Goal: Task Accomplishment & Management: Use online tool/utility

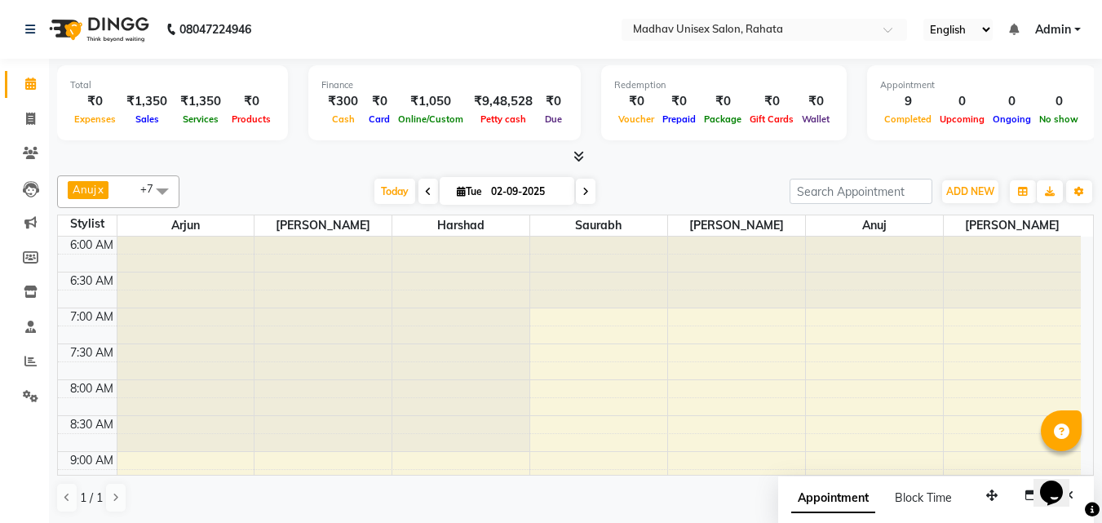
scroll to position [576, 0]
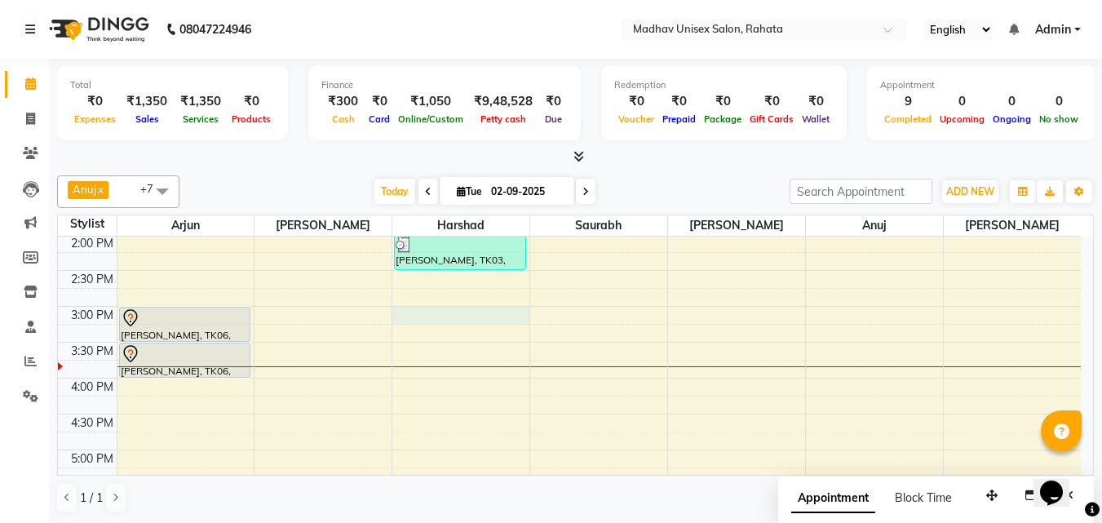
click at [423, 315] on div "6:00 AM 6:30 AM 7:00 AM 7:30 AM 8:00 AM 8:30 AM 9:00 AM 9:30 AM 10:00 AM 10:30 …" at bounding box center [569, 270] width 1023 height 1219
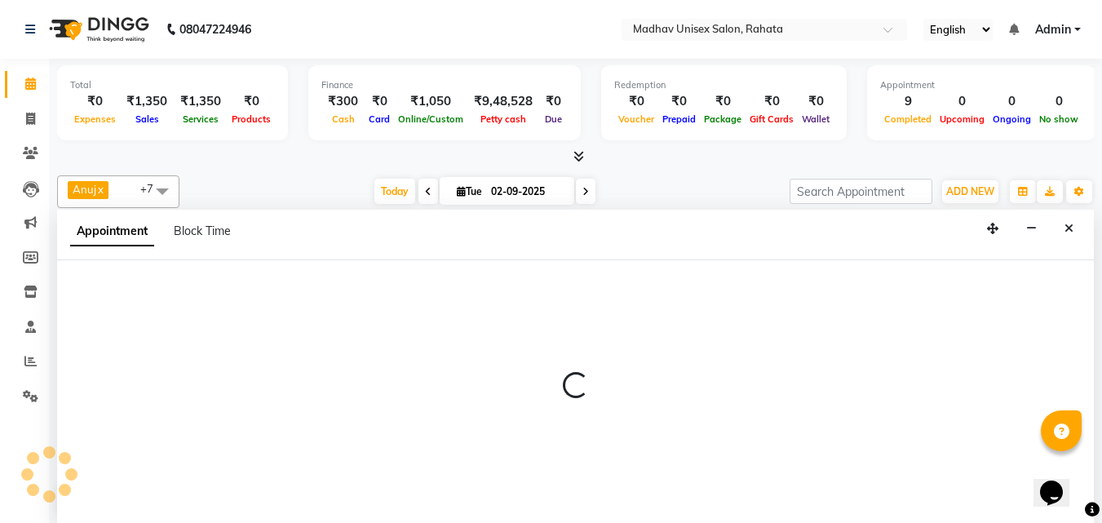
scroll to position [1, 0]
select select "14048"
select select "900"
select select "tentative"
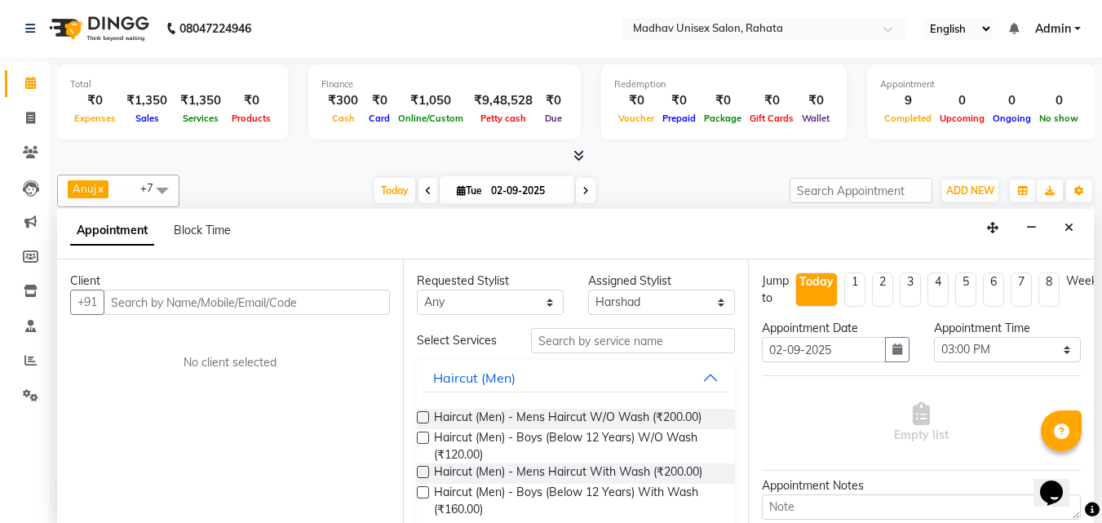
click at [268, 296] on input "text" at bounding box center [247, 302] width 286 height 25
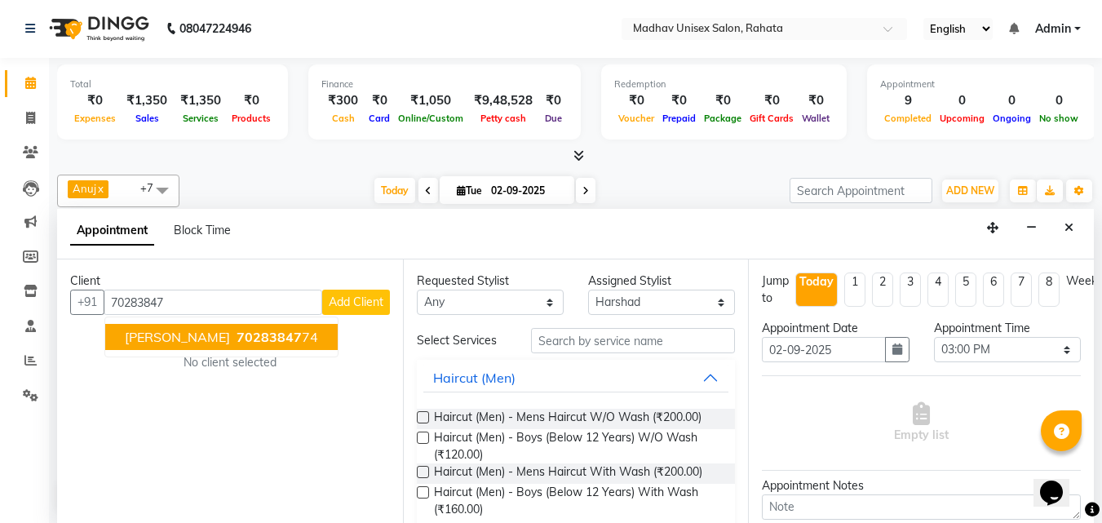
click at [279, 343] on span "70283847" at bounding box center [269, 337] width 65 height 16
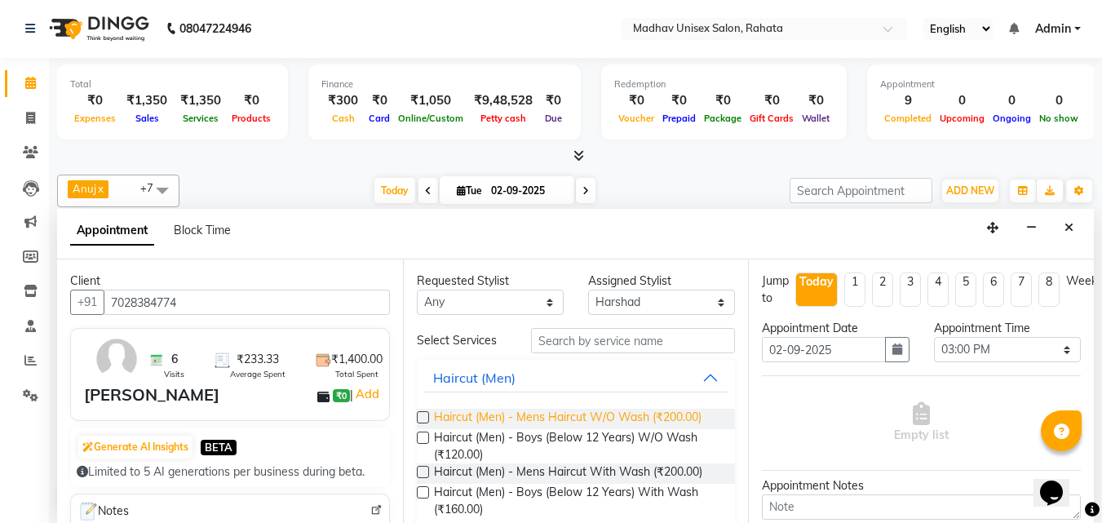
type input "7028384774"
click at [642, 413] on span "Haircut (Men) - Mens Haircut W/O Wash (₹200.00)" at bounding box center [568, 419] width 268 height 20
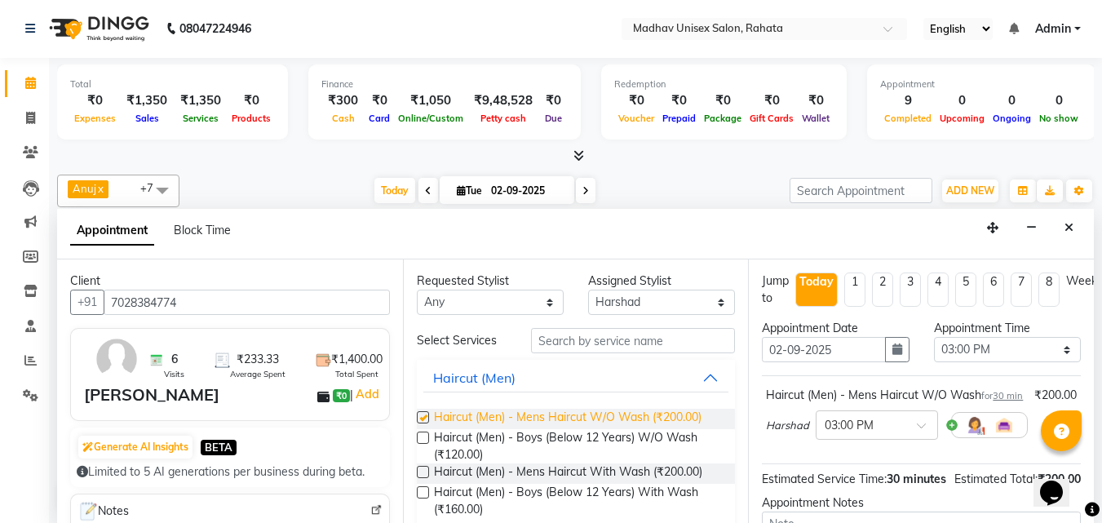
checkbox input "false"
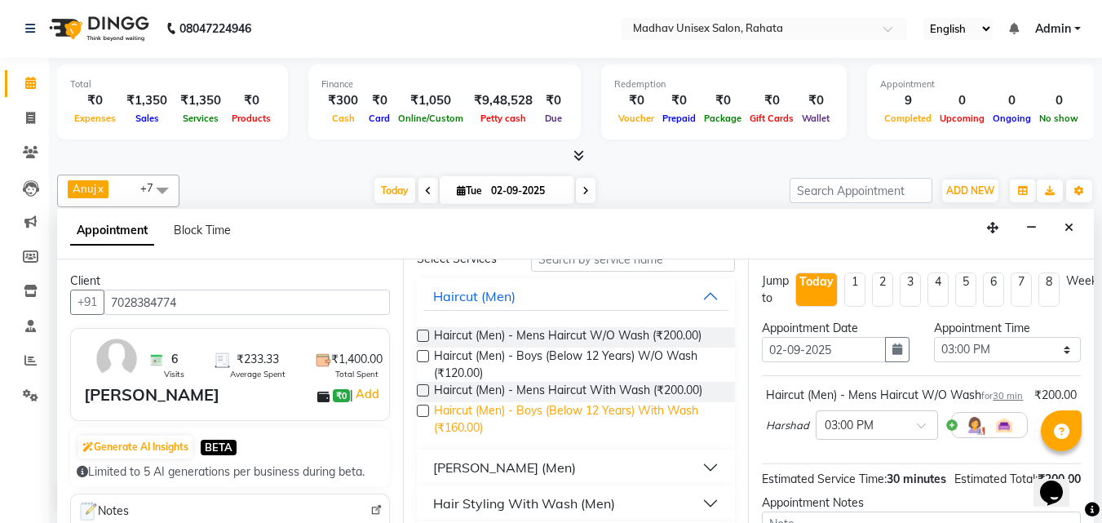
scroll to position [86, 0]
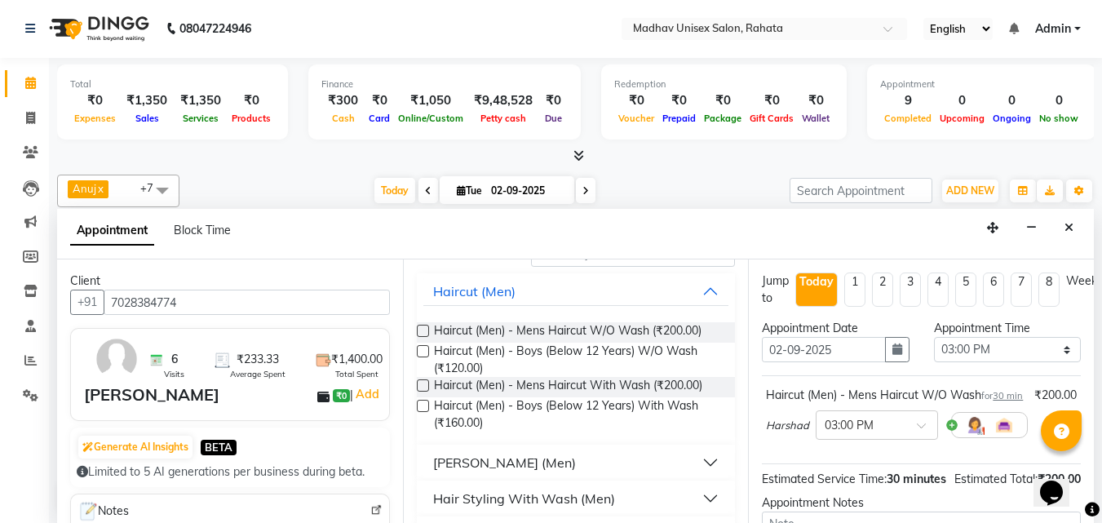
click at [467, 467] on div "[PERSON_NAME] (Men)" at bounding box center [504, 463] width 143 height 20
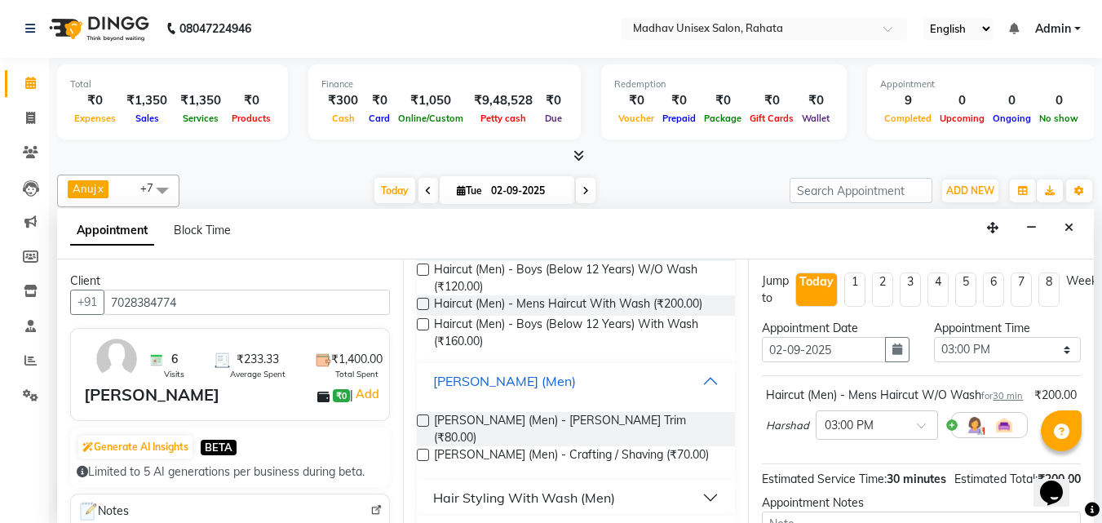
scroll to position [169, 0]
drag, startPoint x: 479, startPoint y: 409, endPoint x: 477, endPoint y: 424, distance: 15.6
click at [477, 424] on div "[PERSON_NAME] (Men) - [PERSON_NAME] Trim (₹80.00) [PERSON_NAME] (Men) - Craftin…" at bounding box center [576, 438] width 319 height 81
click at [477, 424] on span "[PERSON_NAME] (Men) - [PERSON_NAME] Trim (₹80.00)" at bounding box center [578, 428] width 289 height 34
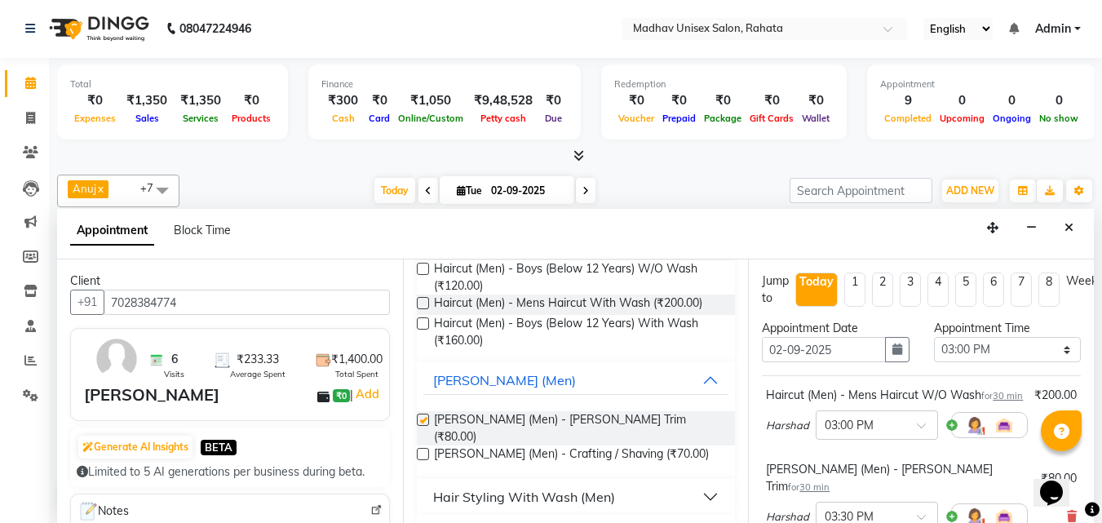
checkbox input "false"
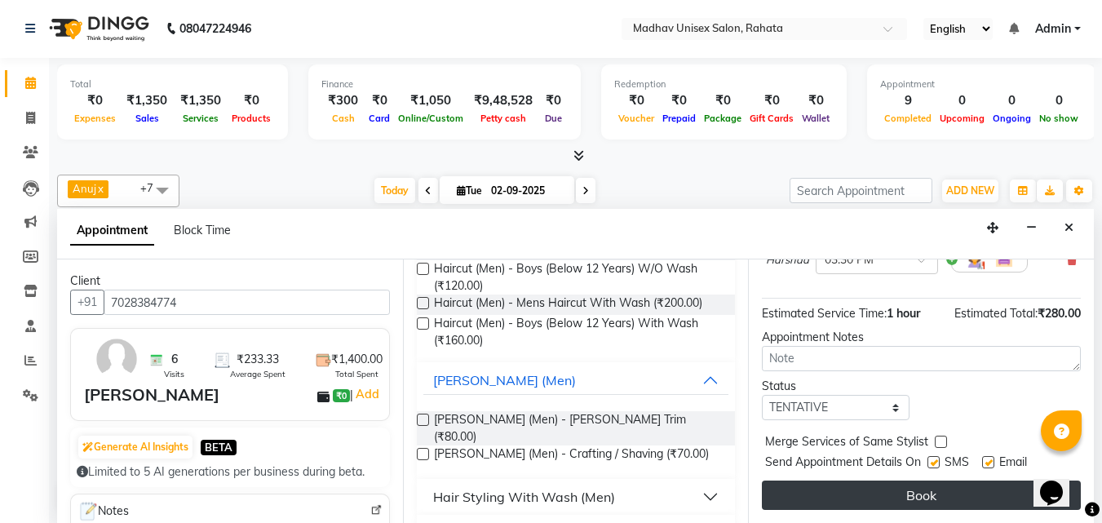
click at [807, 483] on button "Book" at bounding box center [921, 494] width 319 height 29
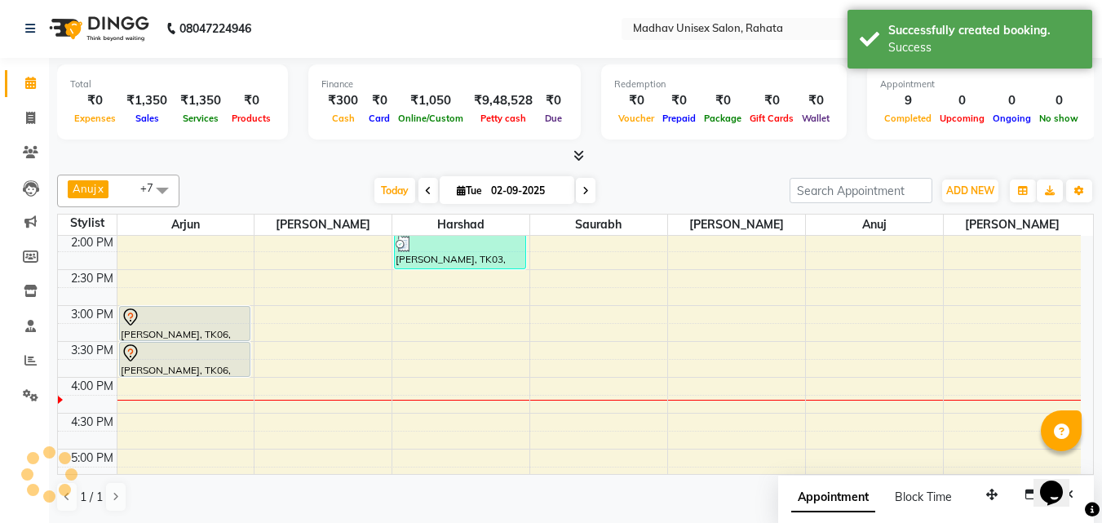
scroll to position [0, 0]
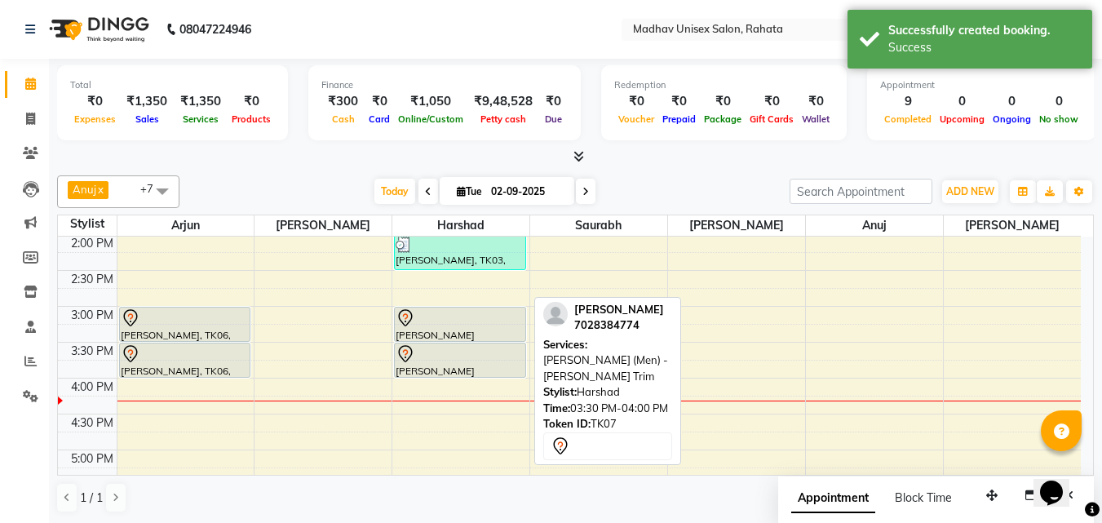
click at [447, 348] on div at bounding box center [460, 354] width 129 height 20
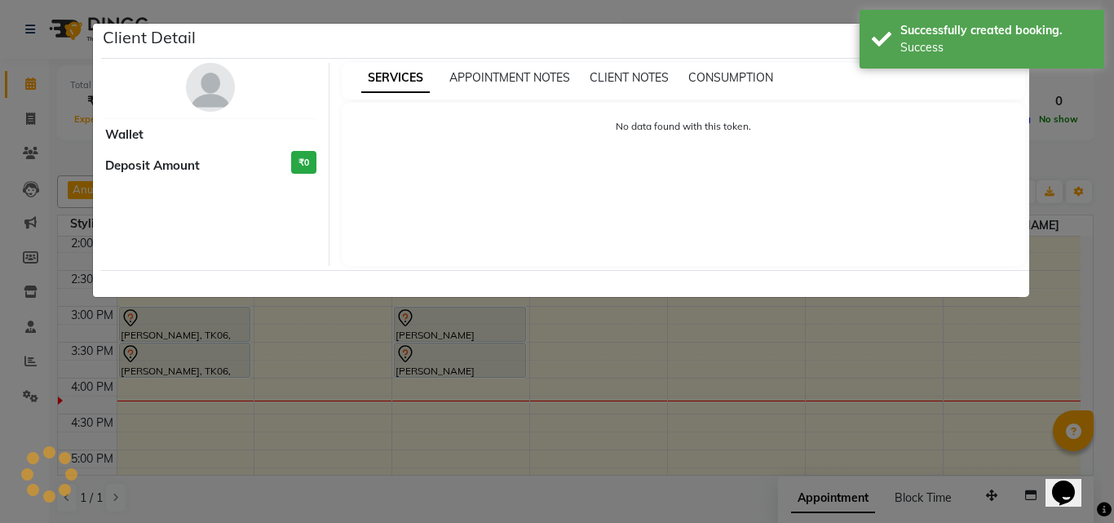
select select "7"
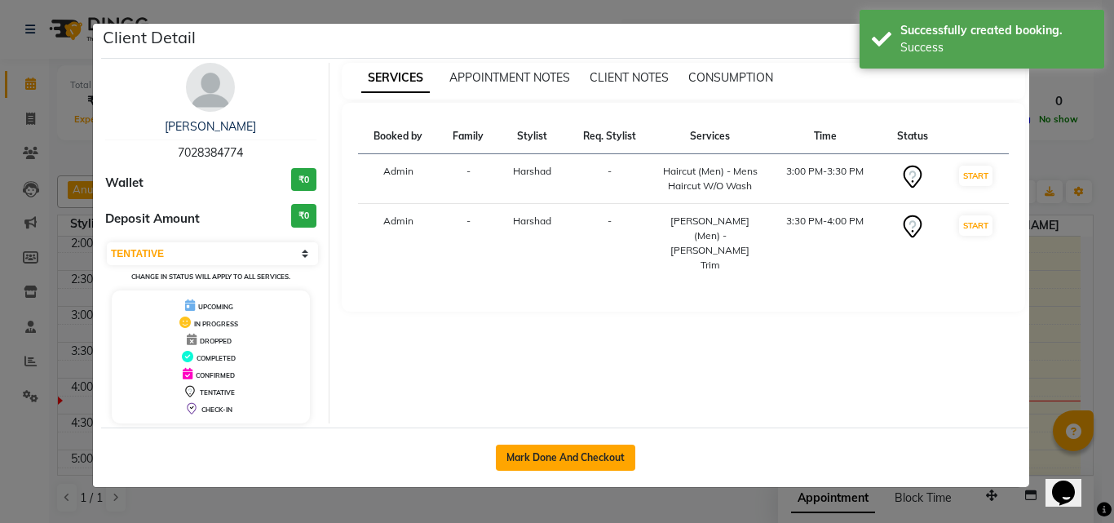
click at [560, 458] on button "Mark Done And Checkout" at bounding box center [565, 458] width 139 height 26
select select "service"
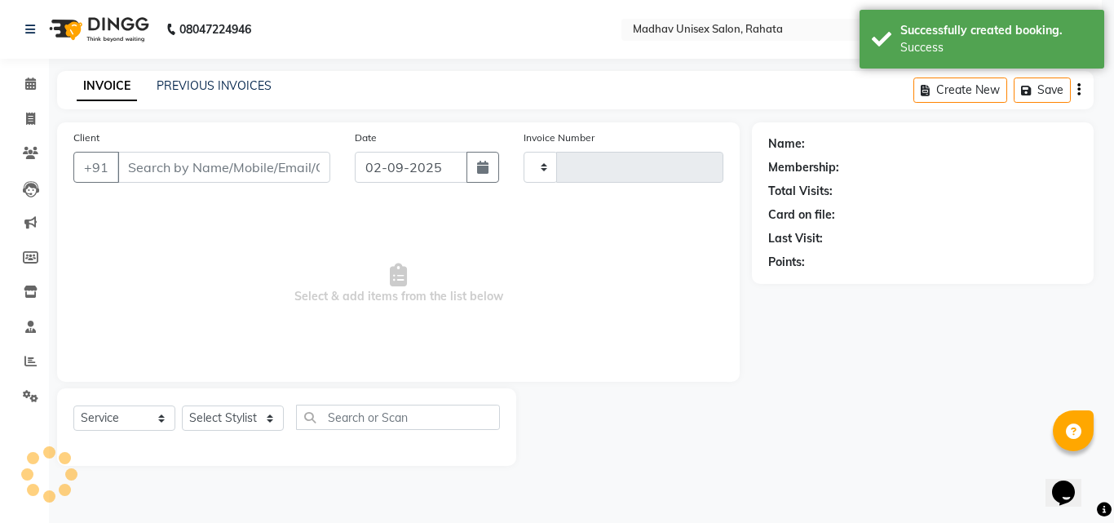
type input "2750"
select select "870"
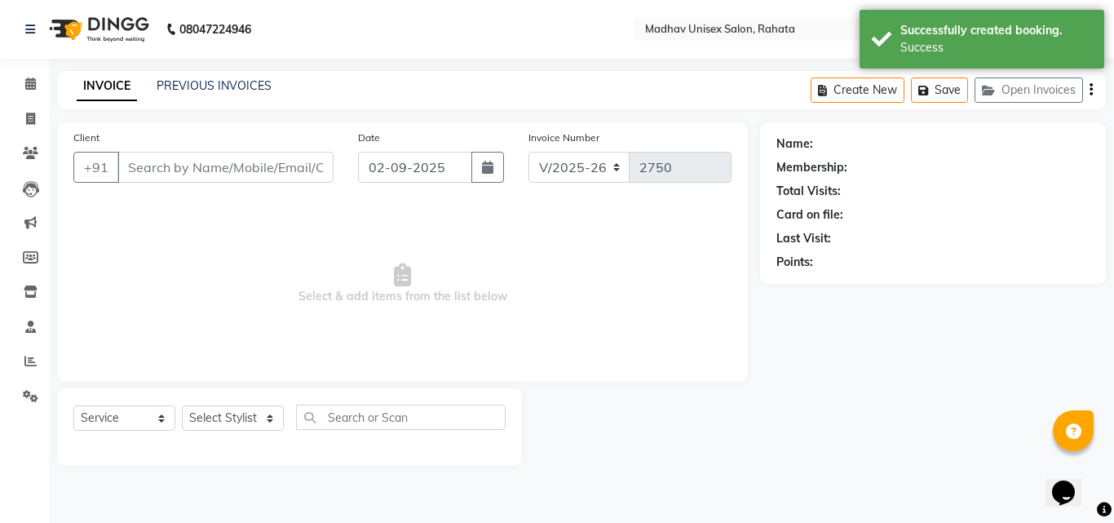
type input "7028384774"
select select "14048"
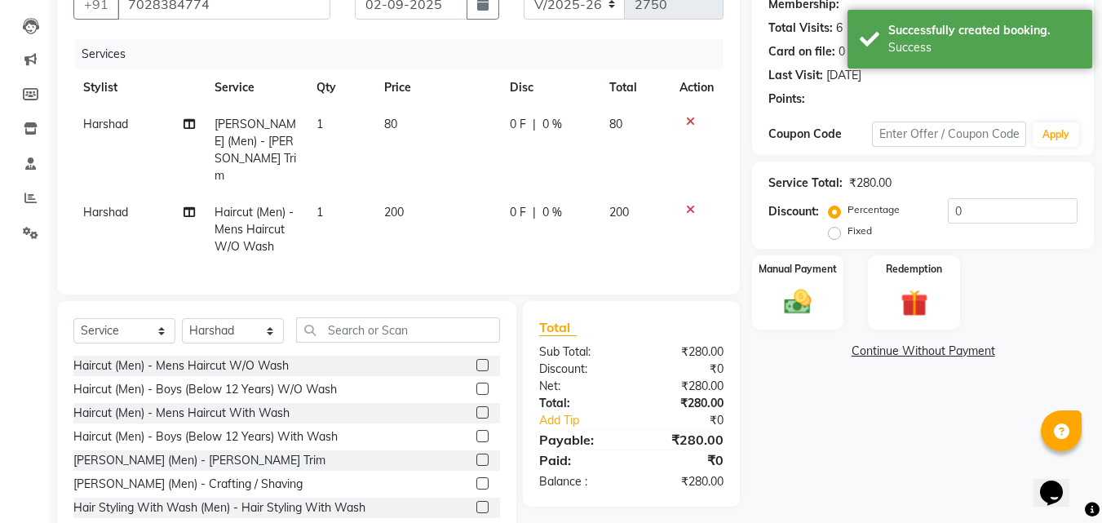
scroll to position [184, 0]
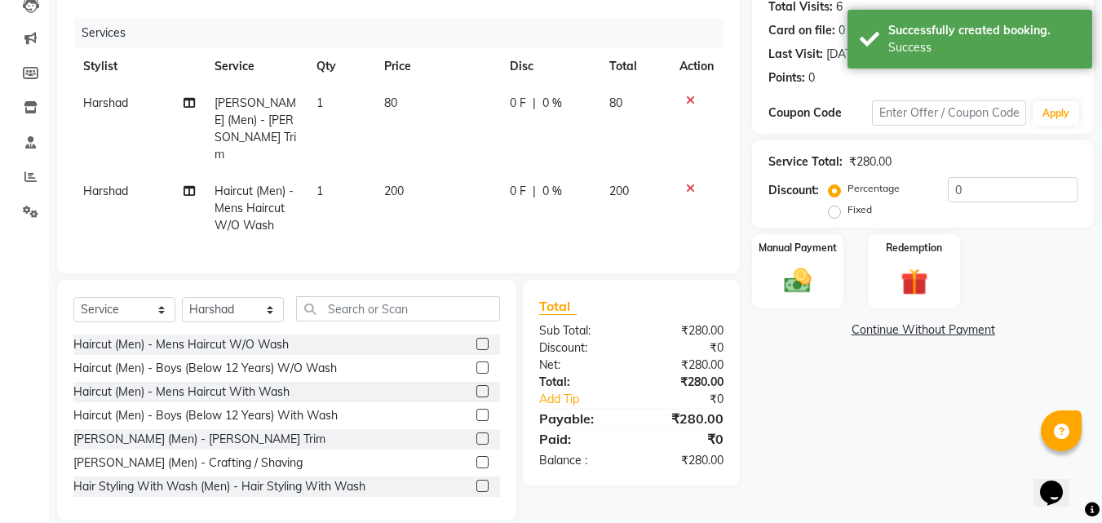
click at [409, 117] on td "80" at bounding box center [437, 129] width 126 height 88
select select "14048"
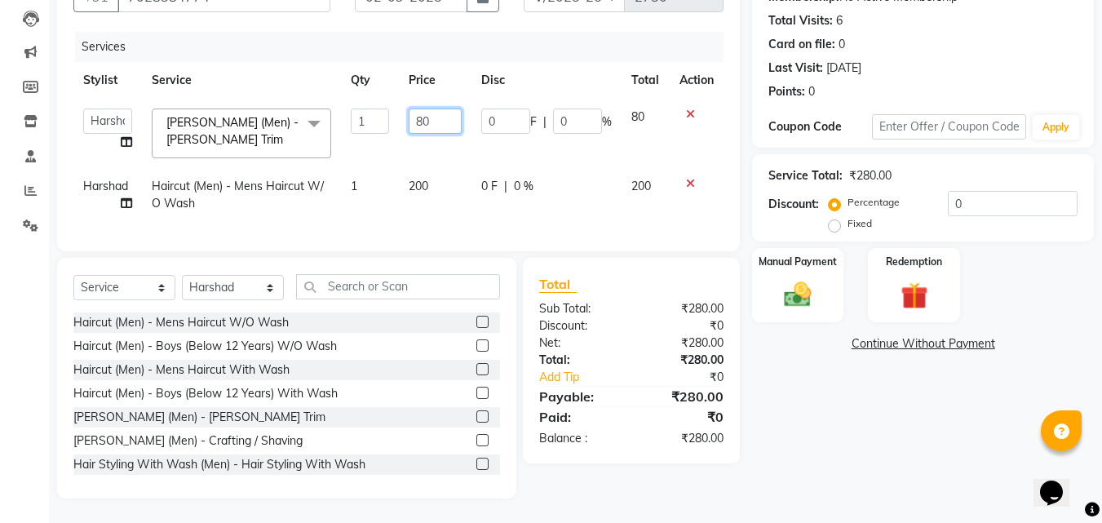
click at [422, 108] on input "80" at bounding box center [435, 120] width 53 height 25
type input "50"
click at [821, 253] on label "Manual Payment" at bounding box center [798, 260] width 82 height 15
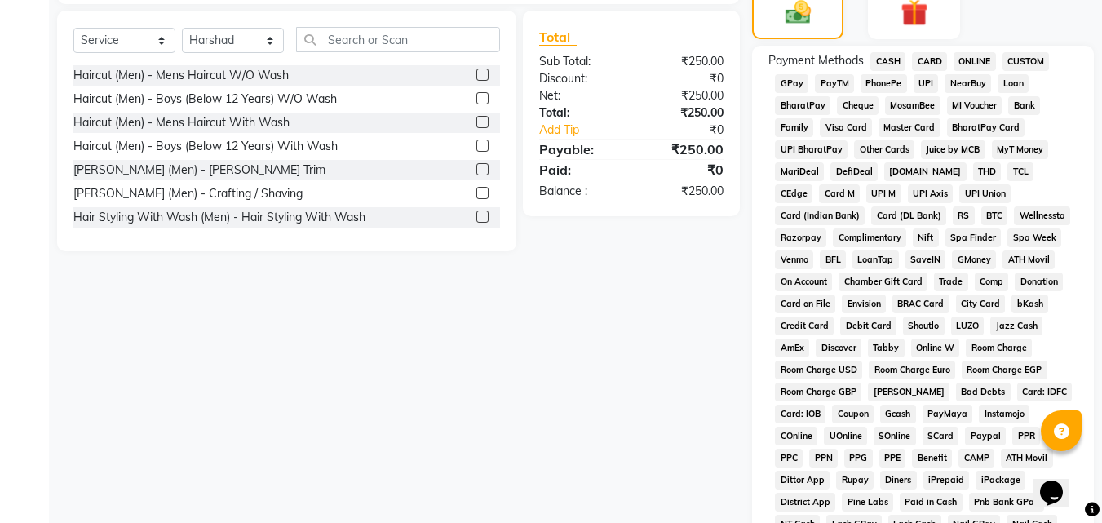
scroll to position [463, 0]
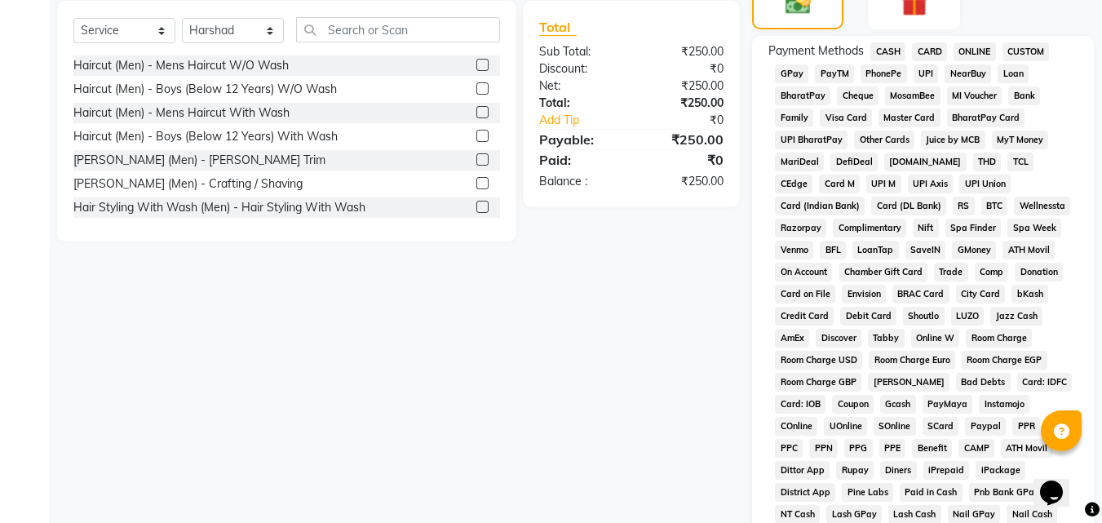
click at [884, 73] on span "PhonePe" at bounding box center [884, 73] width 46 height 19
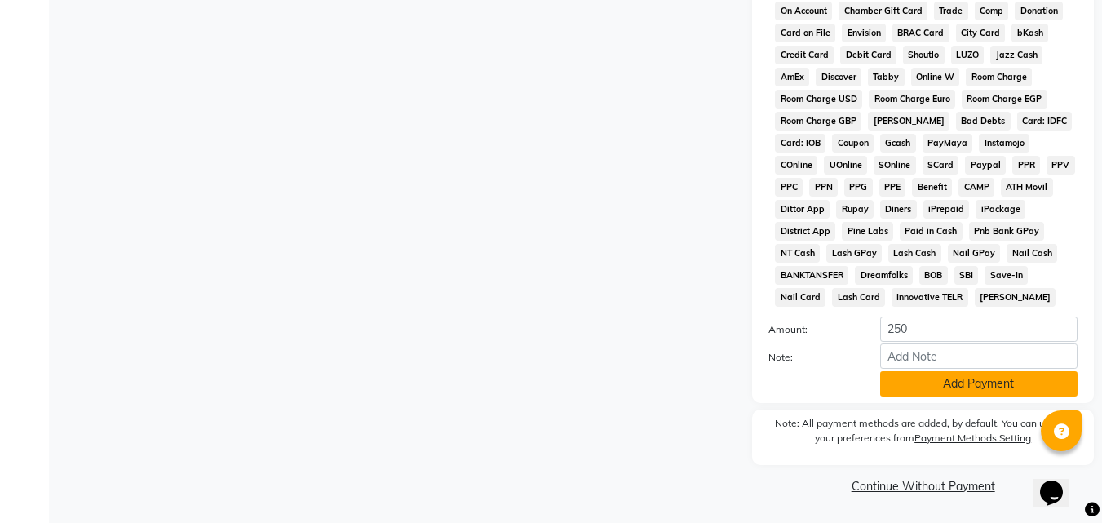
click at [949, 380] on button "Add Payment" at bounding box center [978, 383] width 197 height 25
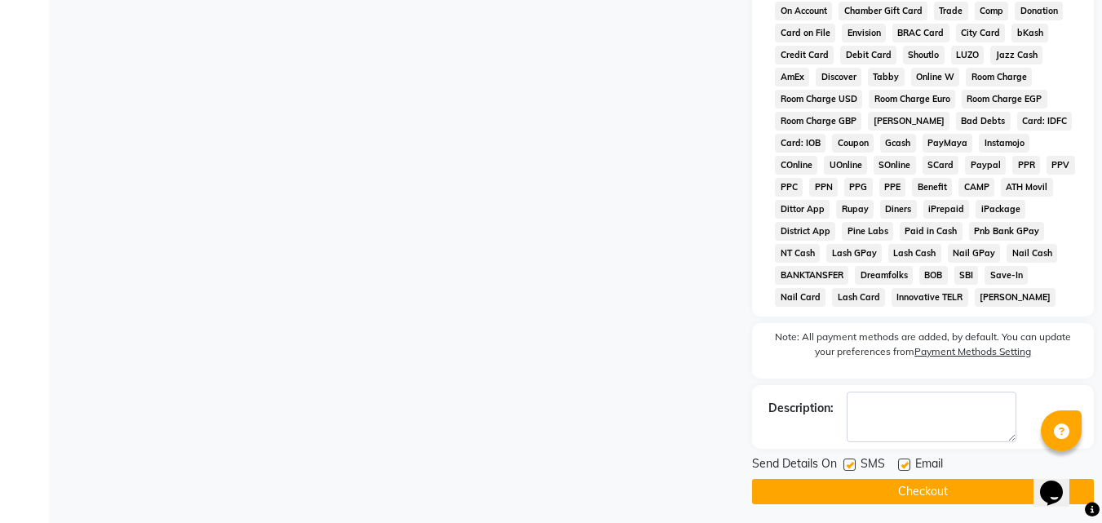
scroll to position [730, 0]
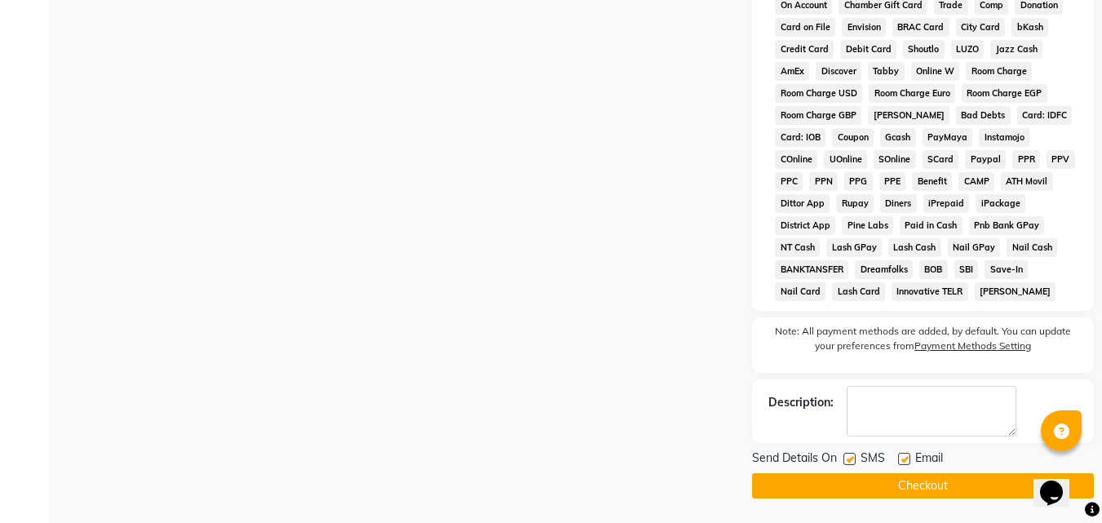
click at [952, 492] on button "Checkout" at bounding box center [923, 485] width 342 height 25
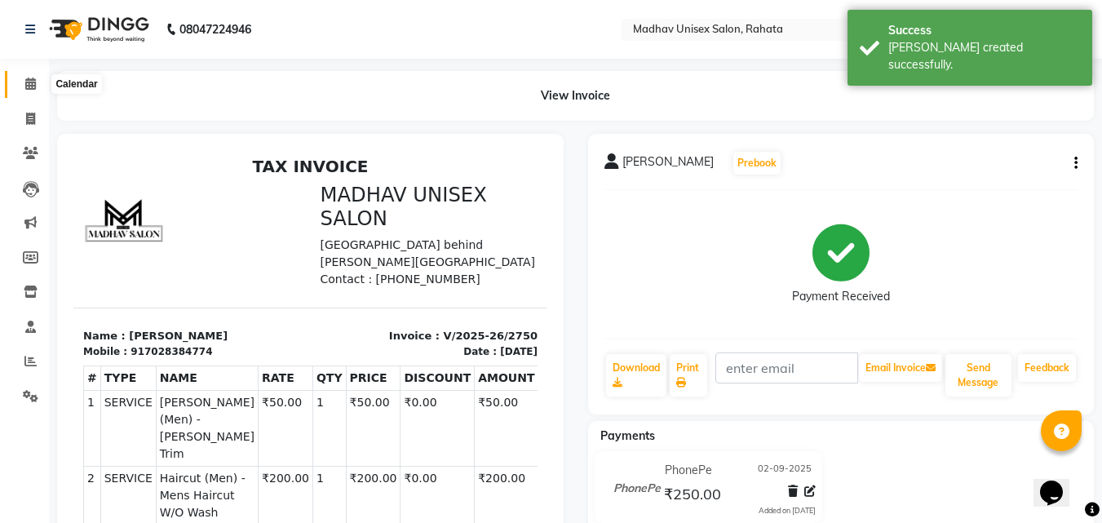
click at [27, 80] on icon at bounding box center [30, 83] width 11 height 12
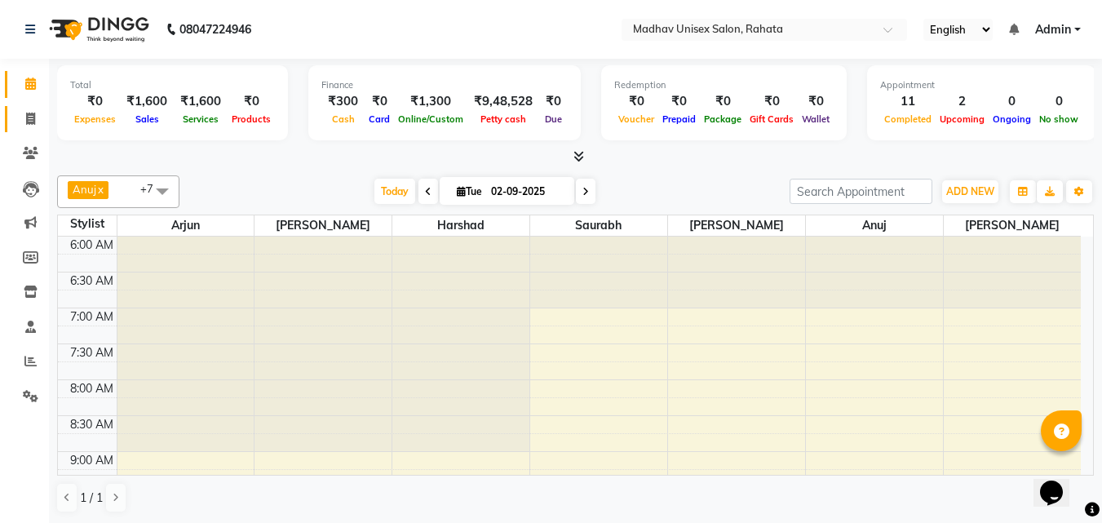
scroll to position [1, 0]
click at [15, 108] on link "Invoice" at bounding box center [24, 118] width 39 height 27
select select "service"
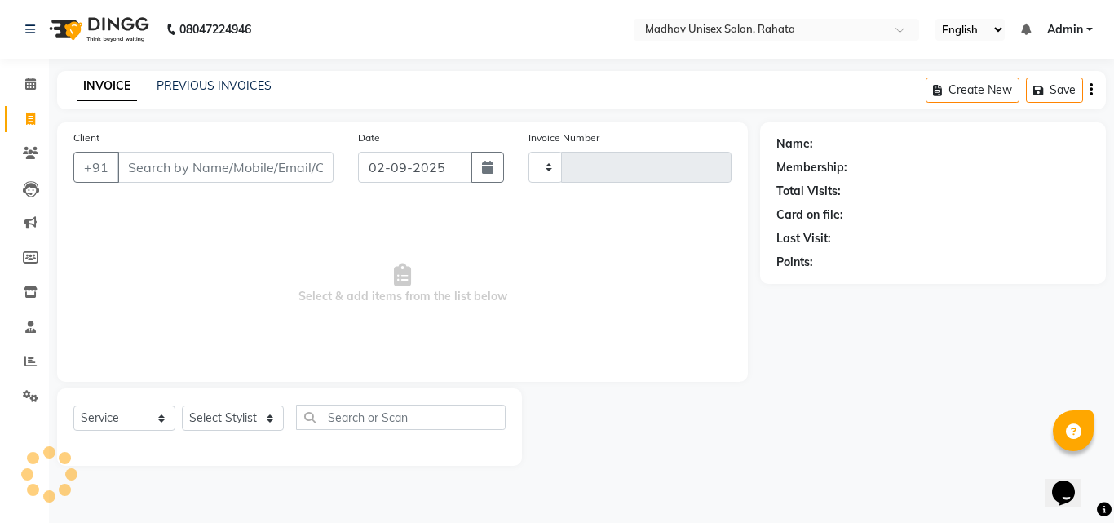
type input "2751"
select select "870"
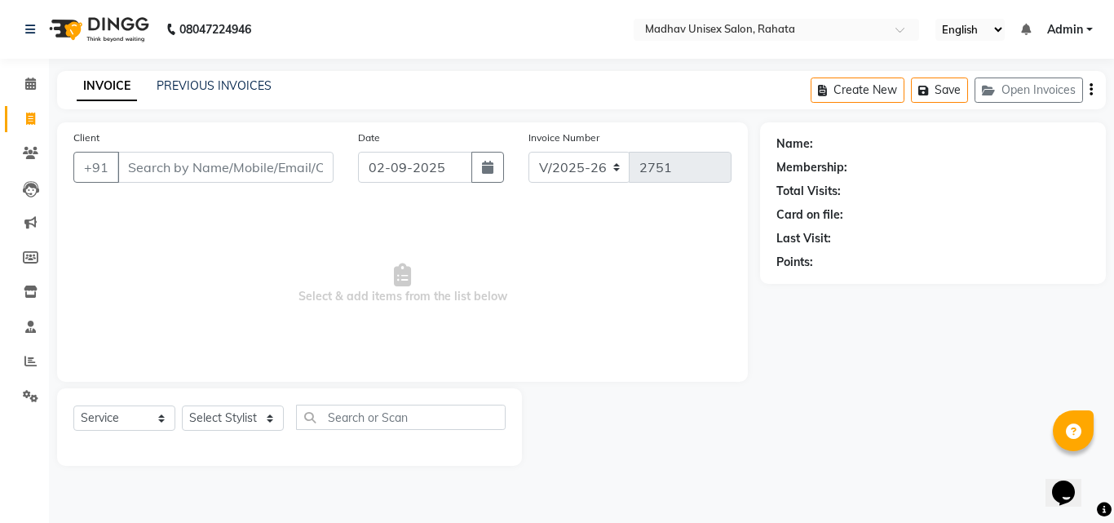
click at [15, 108] on link "Invoice" at bounding box center [24, 119] width 39 height 27
select select "service"
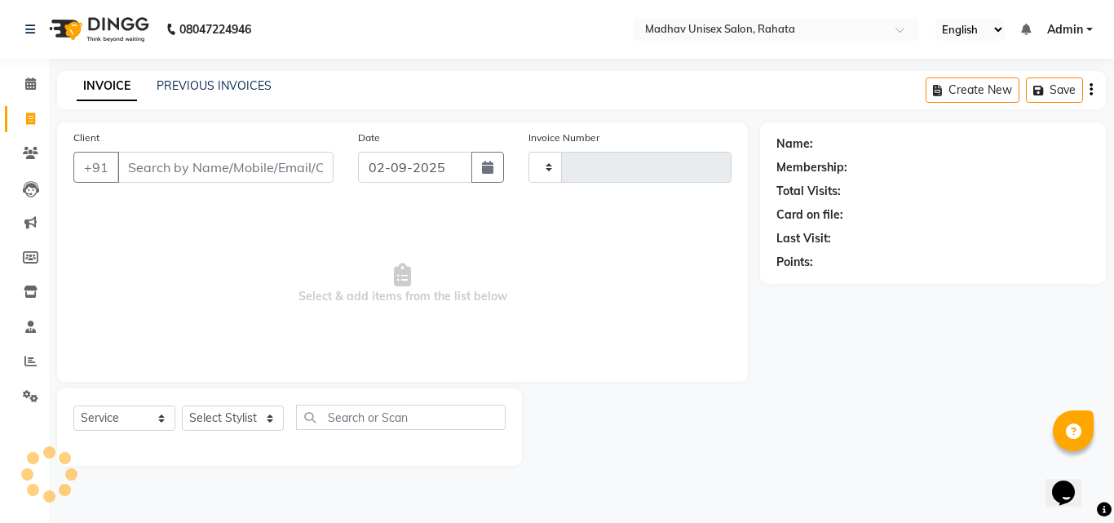
type input "2751"
select select "870"
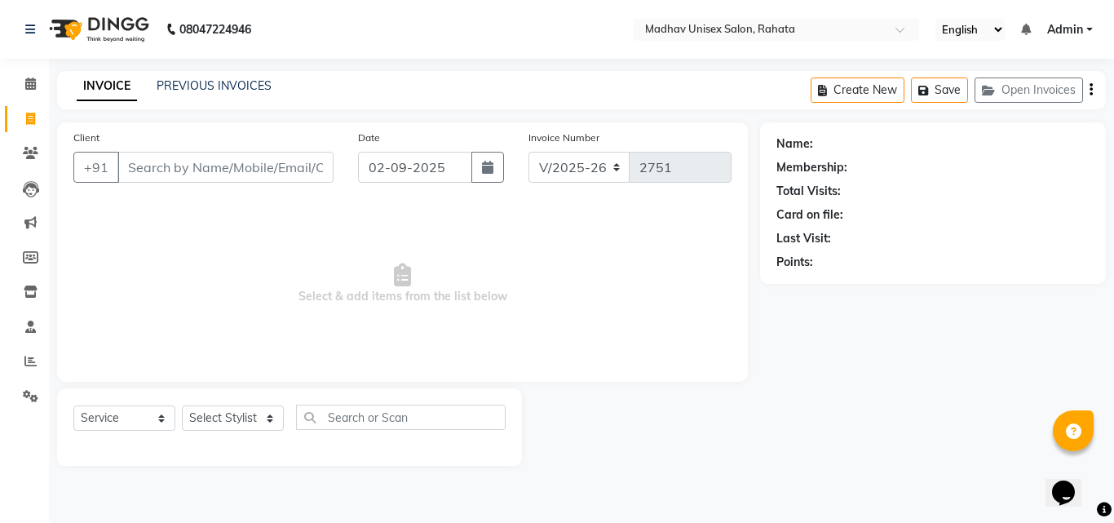
click at [921, 322] on div "Name: Membership: Total Visits: Card on file: Last Visit: Points:" at bounding box center [939, 293] width 358 height 343
